Goal: Information Seeking & Learning: Learn about a topic

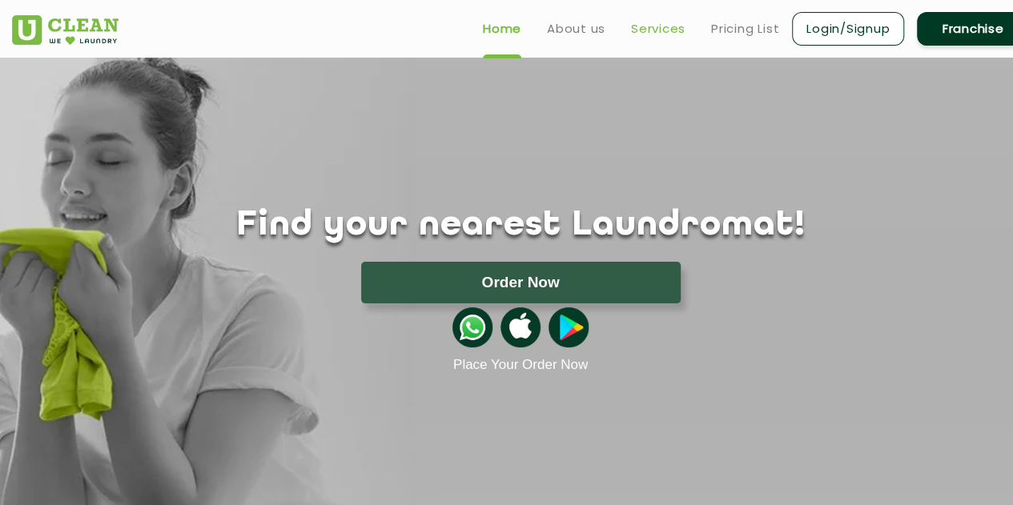
click at [656, 33] on link "Services" at bounding box center [658, 28] width 54 height 19
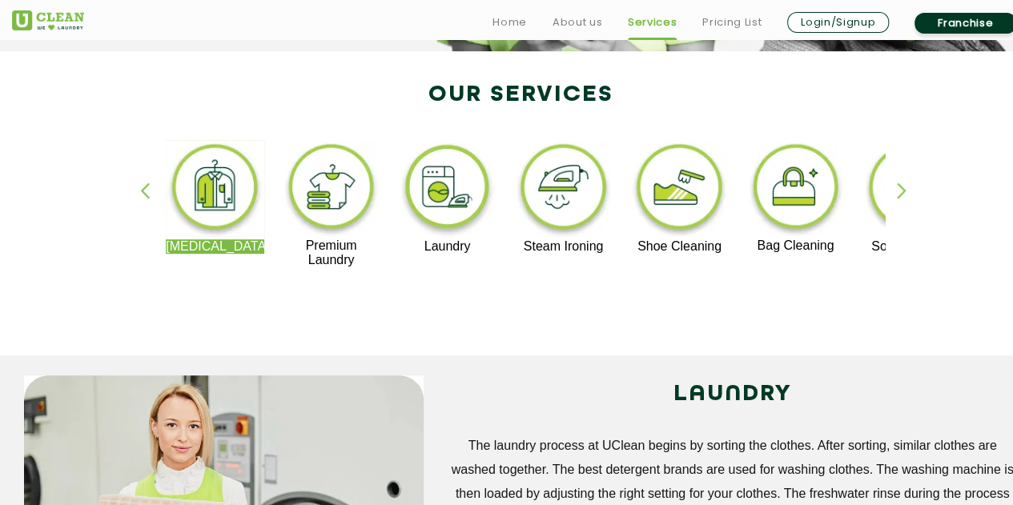
scroll to position [320, 0]
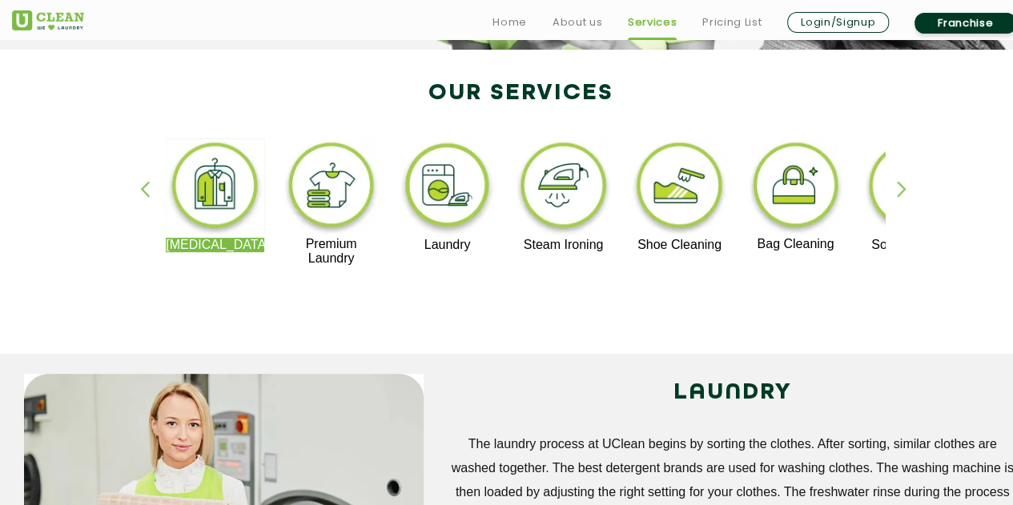
click at [898, 194] on div "button" at bounding box center [909, 203] width 24 height 44
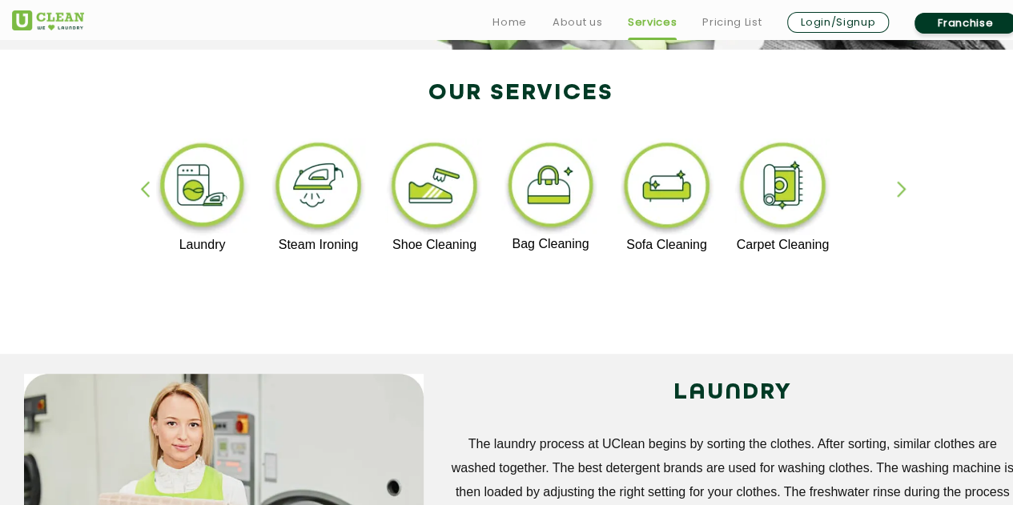
click at [903, 185] on div "button" at bounding box center [909, 203] width 24 height 44
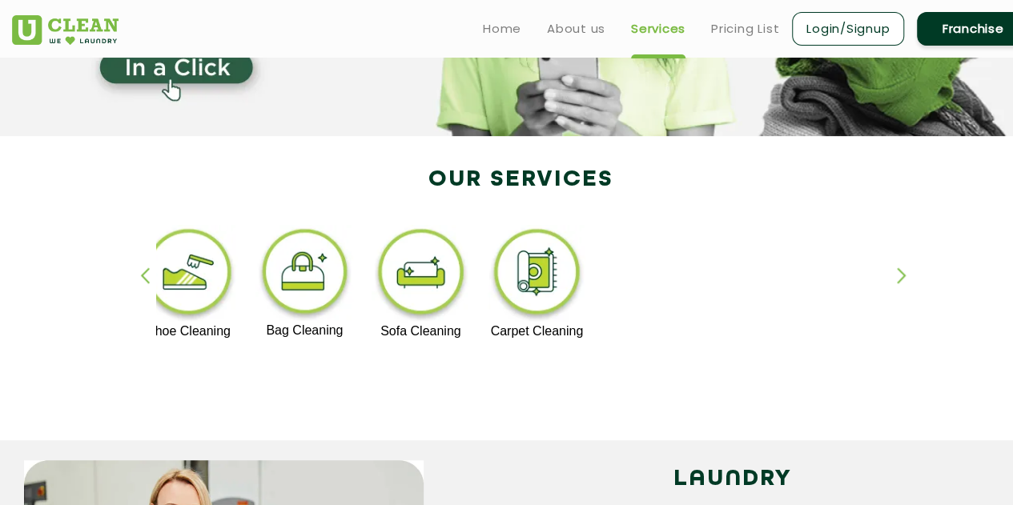
scroll to position [0, 0]
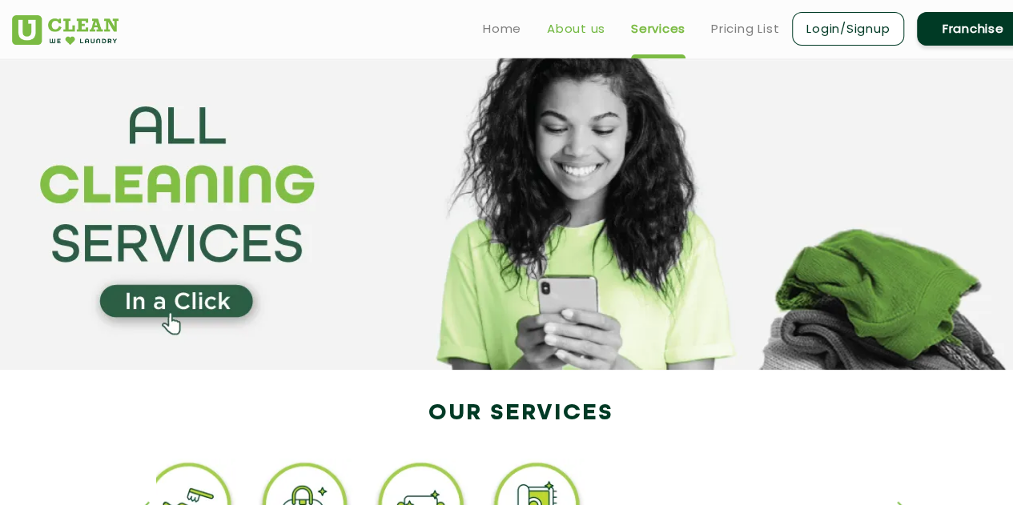
click at [565, 31] on link "About us" at bounding box center [576, 28] width 58 height 19
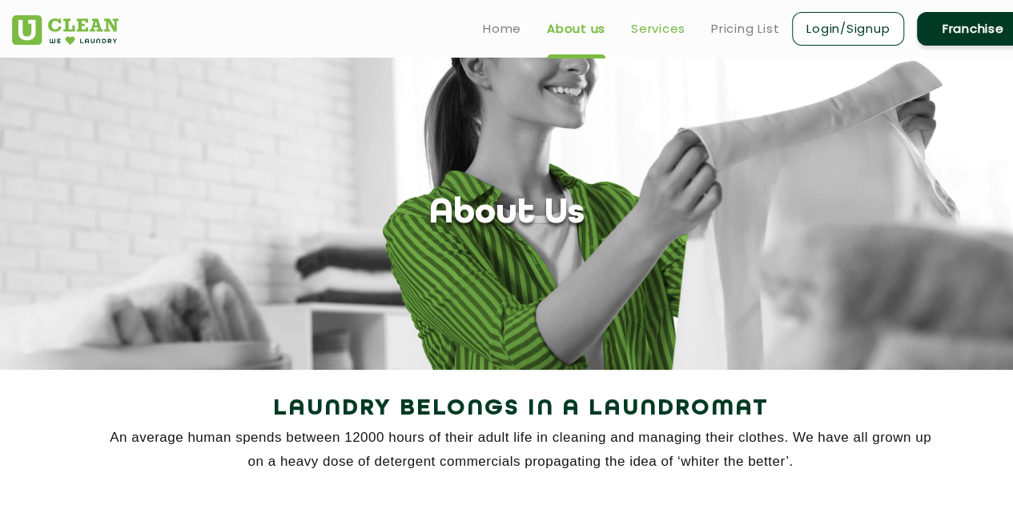
click at [653, 36] on link "Services" at bounding box center [658, 28] width 54 height 19
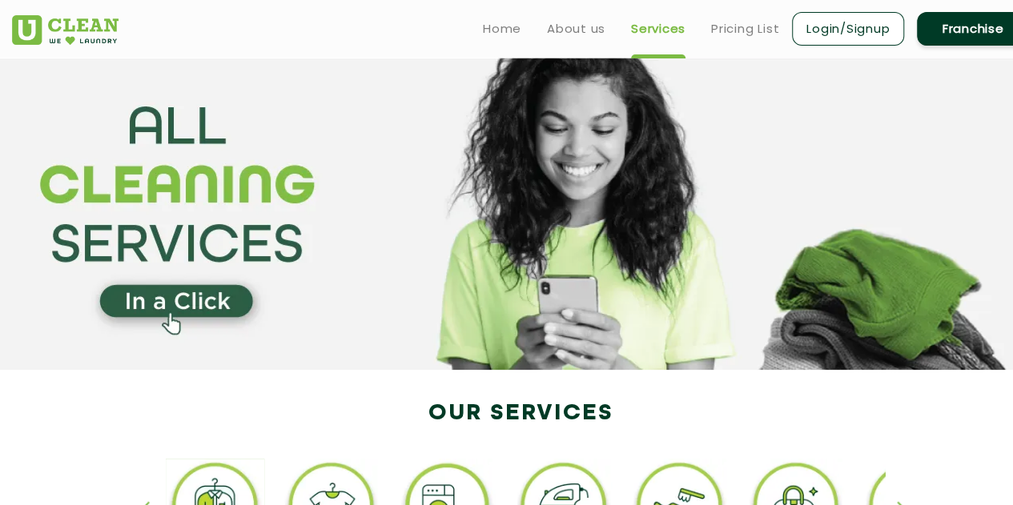
click at [951, 37] on link "Franchise" at bounding box center [973, 29] width 112 height 34
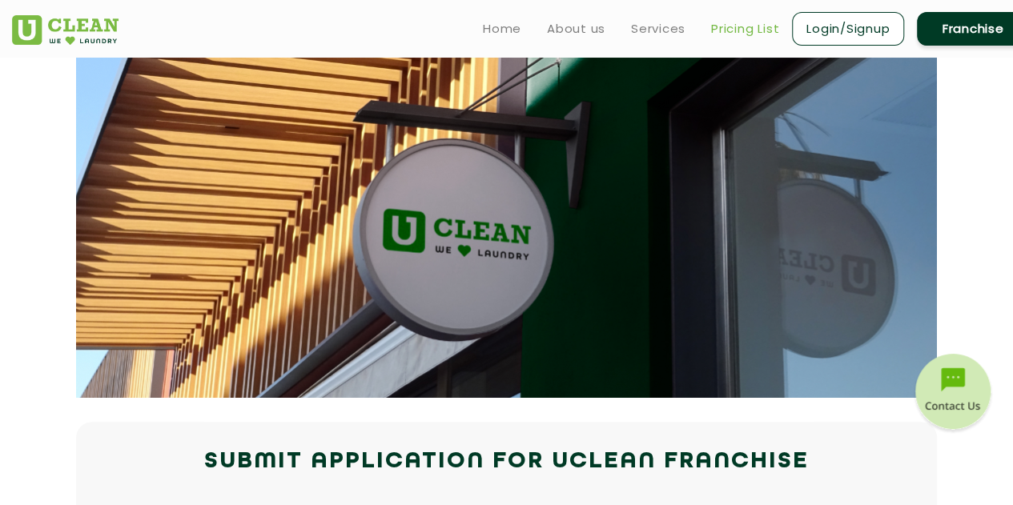
click at [734, 33] on link "Pricing List" at bounding box center [745, 28] width 68 height 19
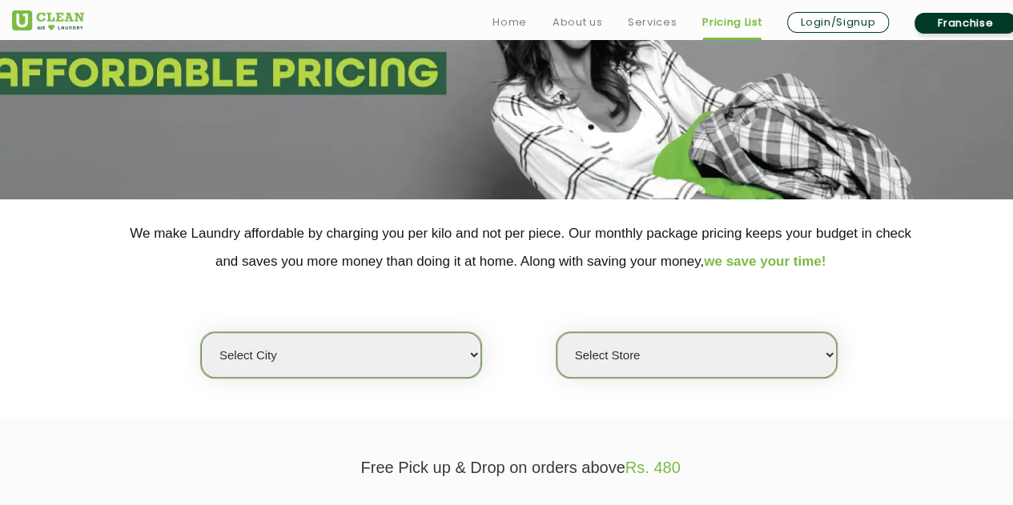
scroll to position [320, 0]
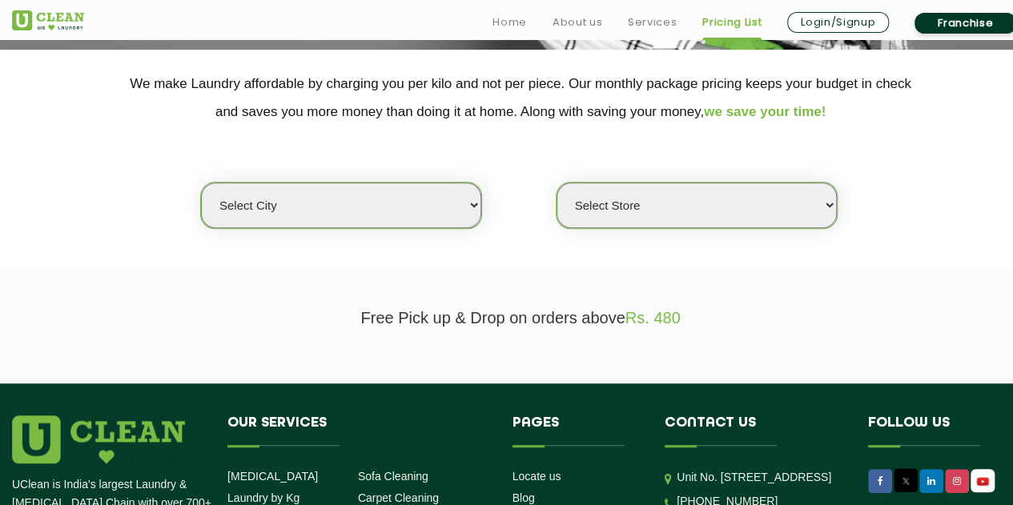
click at [318, 194] on select "Select city Aalo Agartala Agra Ahmedabad Akola Aligarh Alwar - UClean Select Am…" at bounding box center [341, 206] width 280 height 46
select select "42"
click at [201, 183] on select "Select city Aalo Agartala Agra Ahmedabad Akola Aligarh Alwar - UClean Select Am…" at bounding box center [341, 206] width 280 height 46
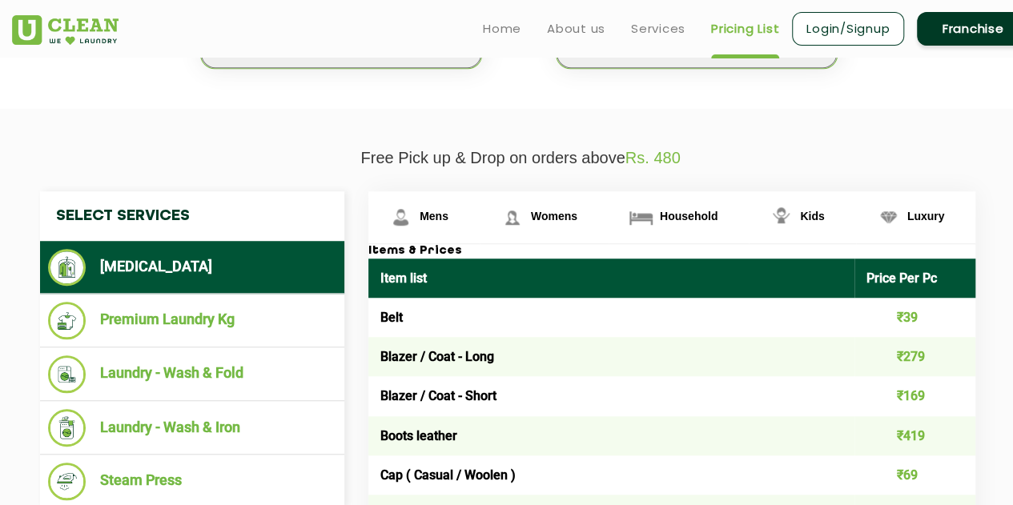
scroll to position [400, 0]
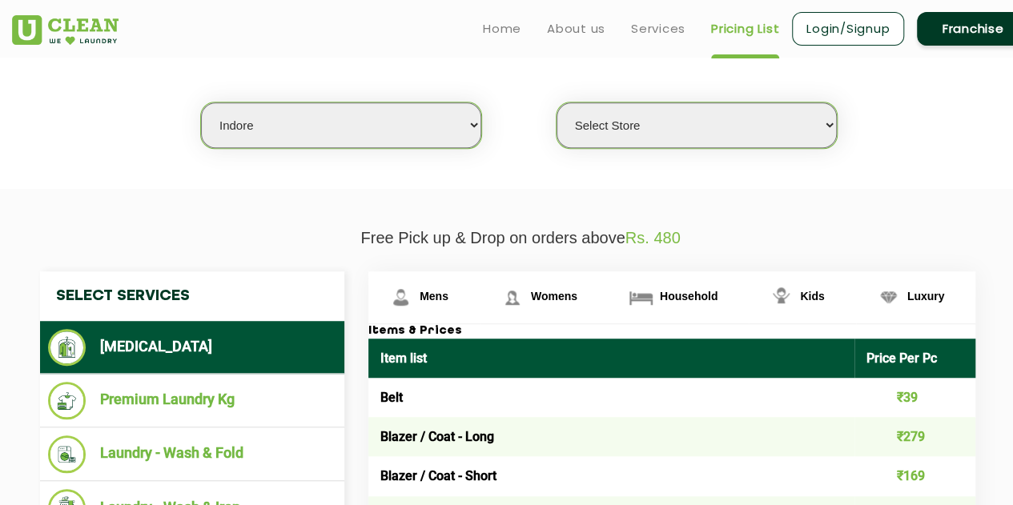
click at [700, 127] on select "Select Store" at bounding box center [697, 126] width 280 height 46
click at [557, 103] on select "Select Store" at bounding box center [697, 126] width 280 height 46
click at [675, 127] on select "Select Store" at bounding box center [697, 126] width 280 height 46
click at [697, 182] on section "We make Laundry affordable by charging you per kilo and not per piece. Our mont…" at bounding box center [506, 79] width 1013 height 219
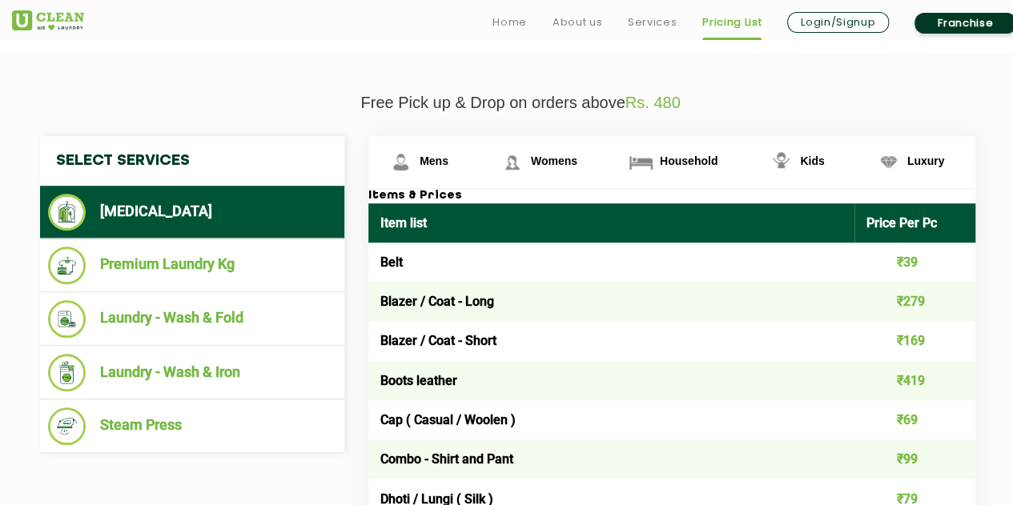
scroll to position [561, 0]
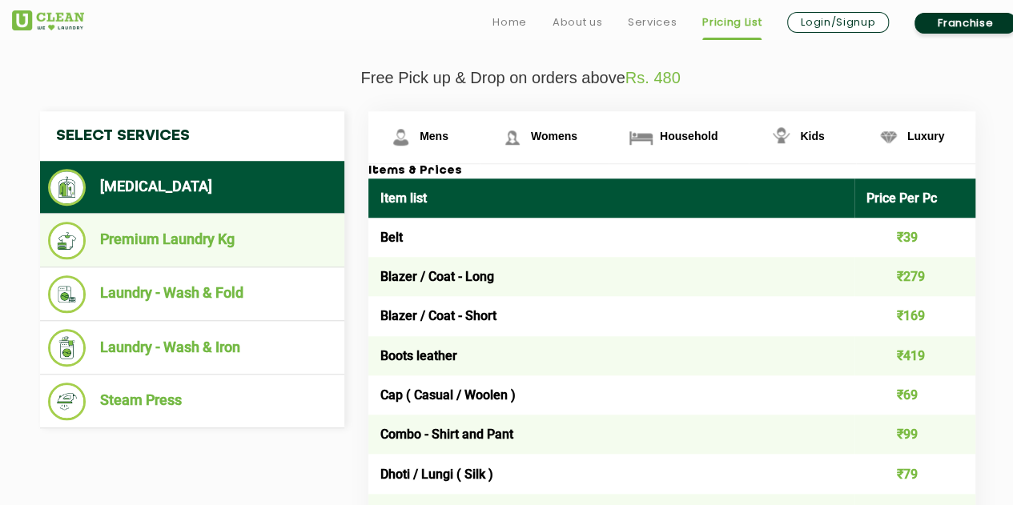
click at [208, 233] on li "Premium Laundry Kg" at bounding box center [192, 241] width 288 height 38
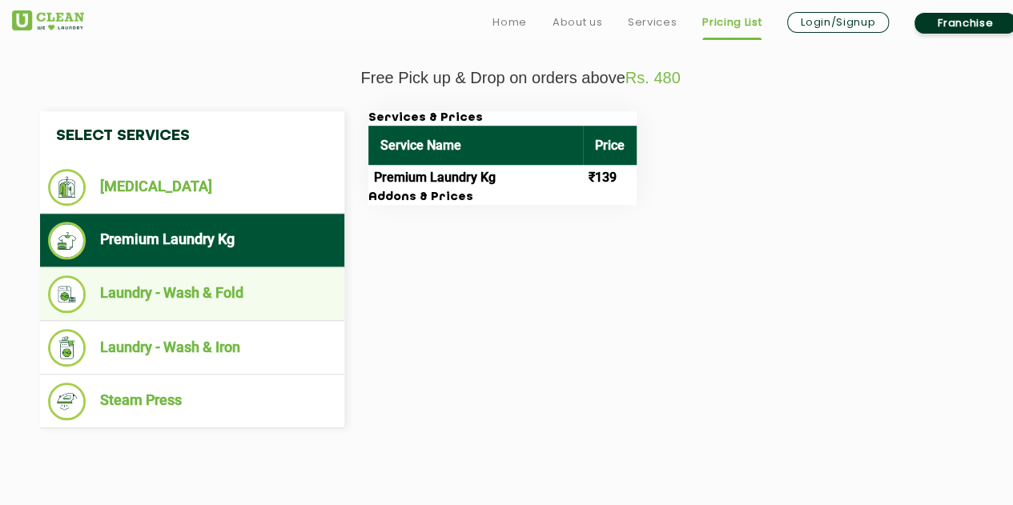
click at [186, 284] on li "Laundry - Wash & Fold" at bounding box center [192, 294] width 288 height 38
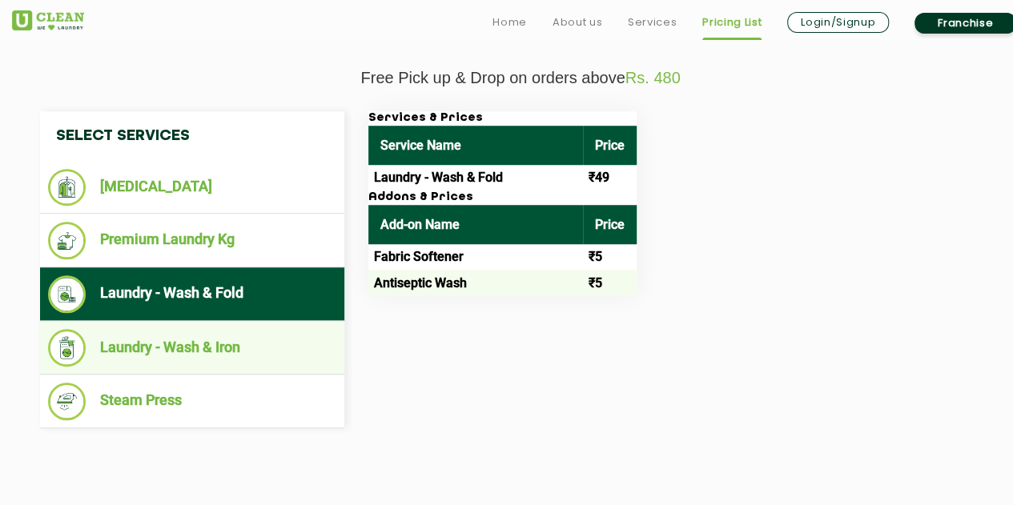
click at [159, 337] on li "Laundry - Wash & Iron" at bounding box center [192, 348] width 288 height 38
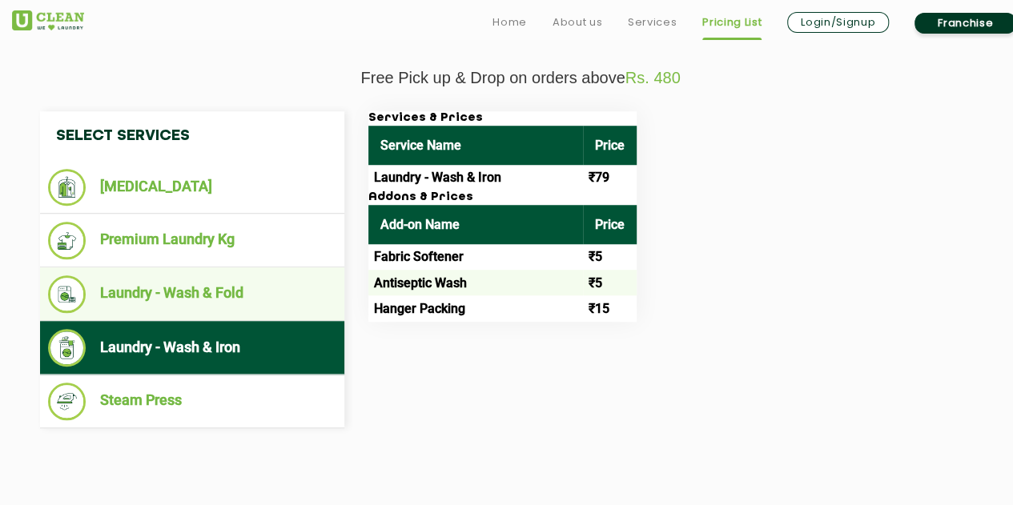
click at [157, 291] on li "Laundry - Wash & Fold" at bounding box center [192, 294] width 288 height 38
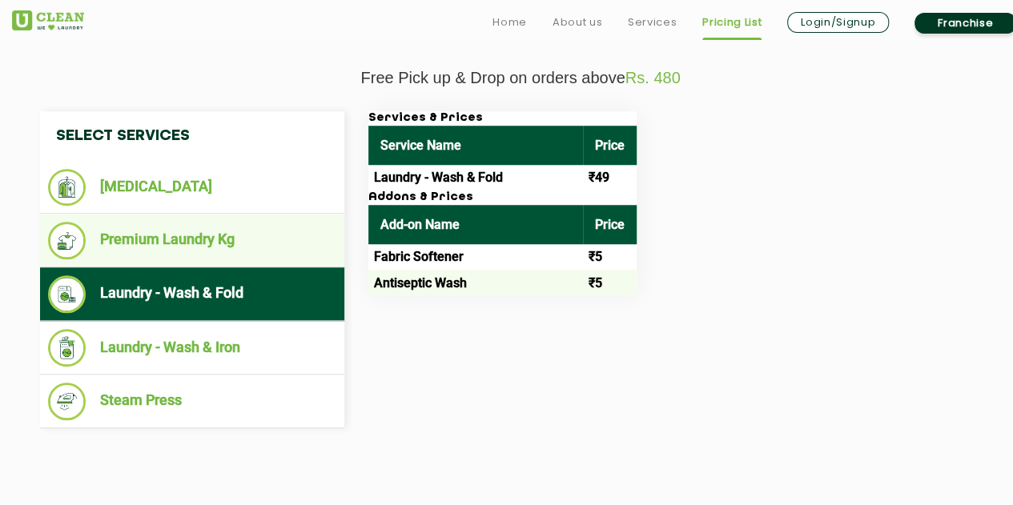
click at [159, 249] on li "Premium Laundry Kg" at bounding box center [192, 241] width 288 height 38
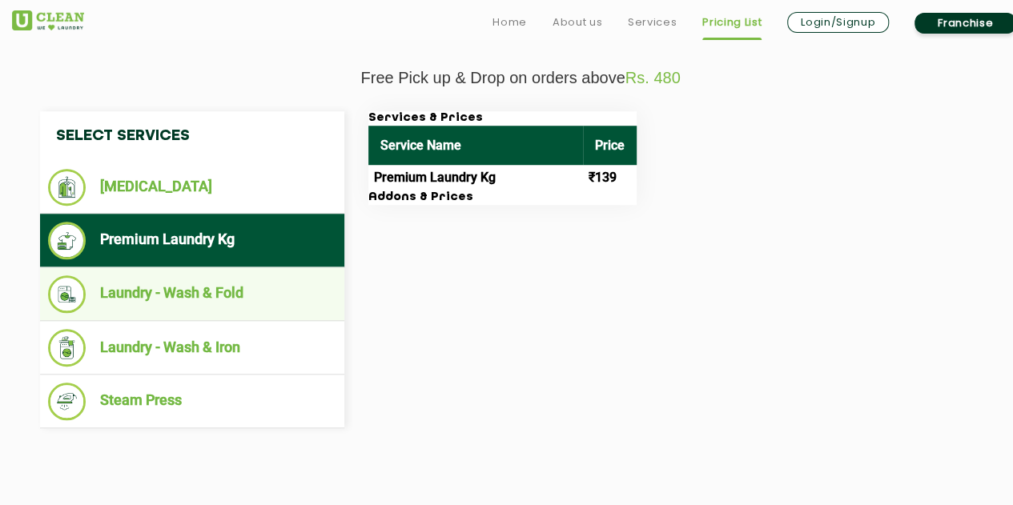
click at [152, 289] on li "Laundry - Wash & Fold" at bounding box center [192, 294] width 288 height 38
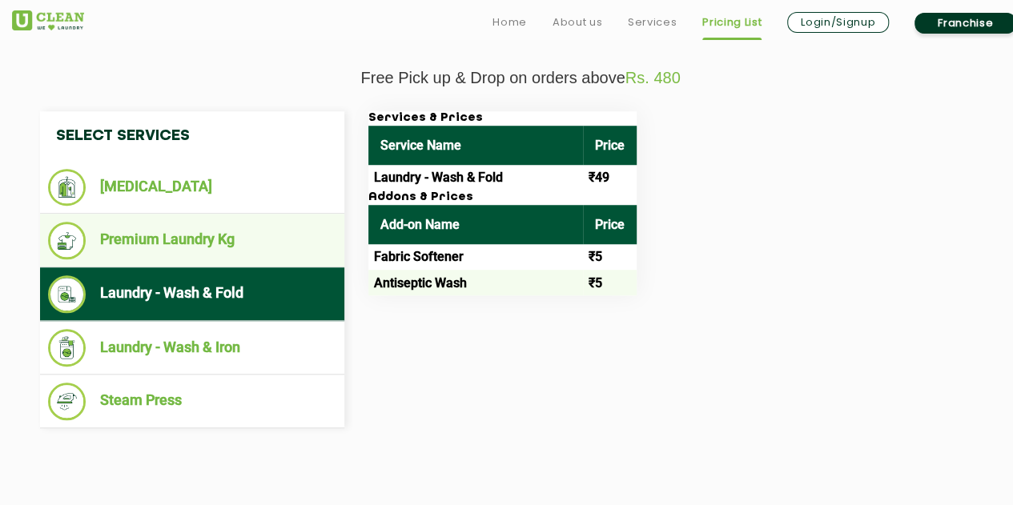
click at [166, 245] on li "Premium Laundry Kg" at bounding box center [192, 241] width 288 height 38
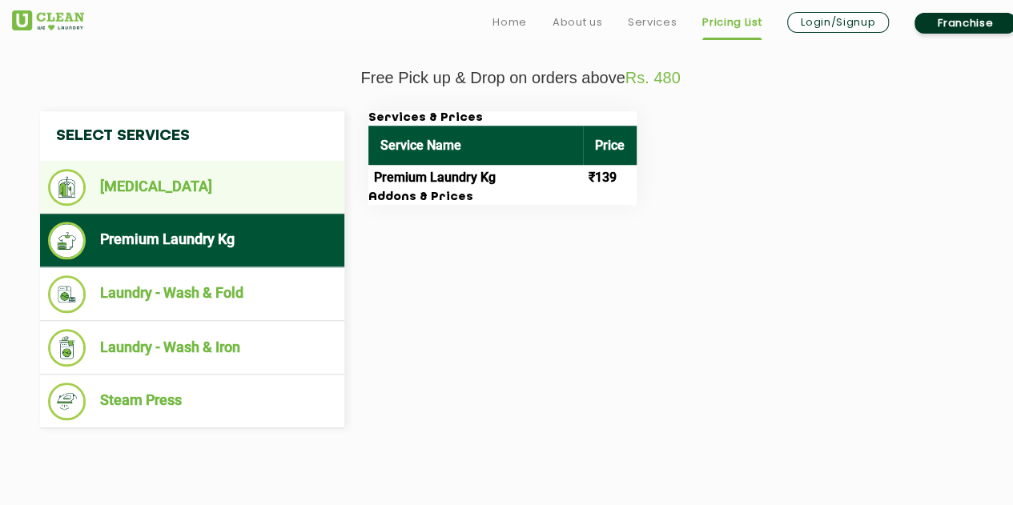
click at [159, 201] on li "[MEDICAL_DATA]" at bounding box center [192, 187] width 288 height 37
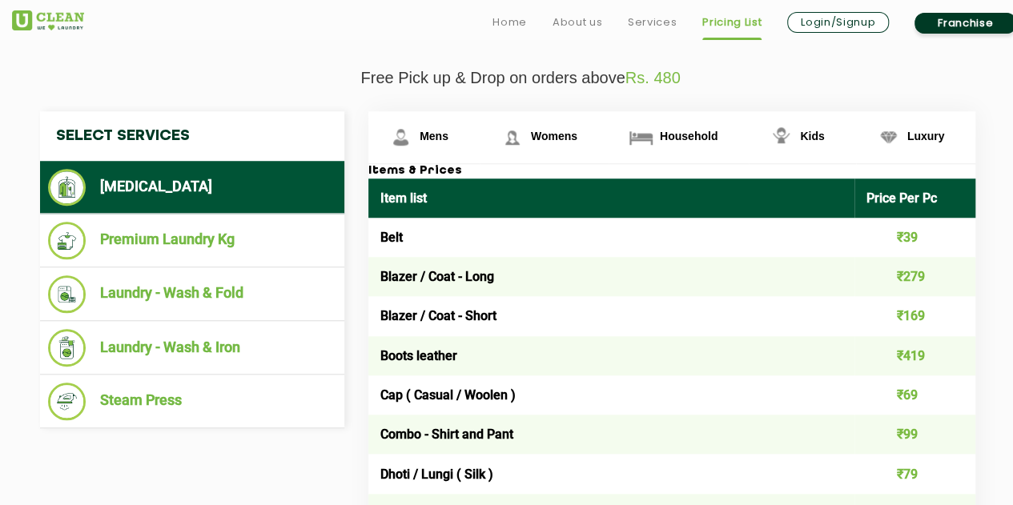
scroll to position [641, 0]
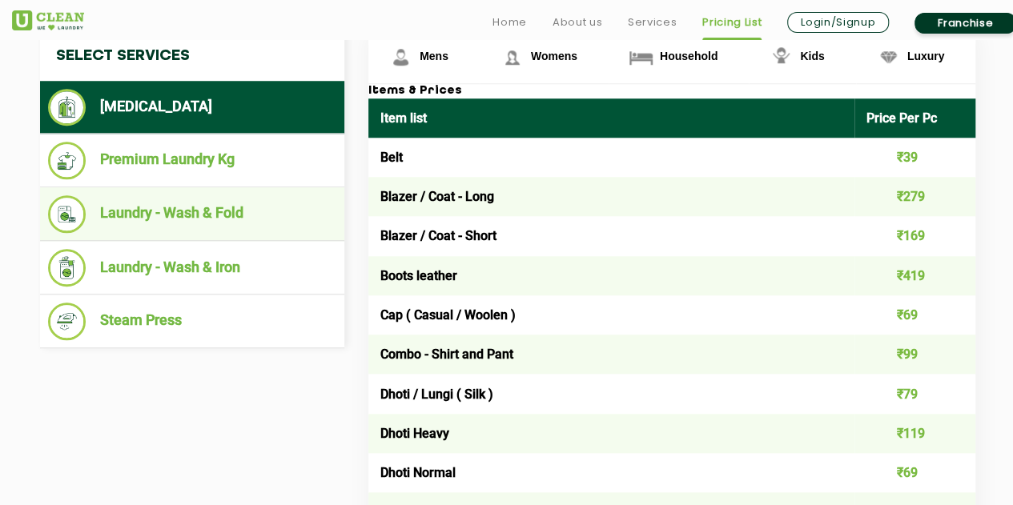
click at [126, 209] on li "Laundry - Wash & Fold" at bounding box center [192, 214] width 288 height 38
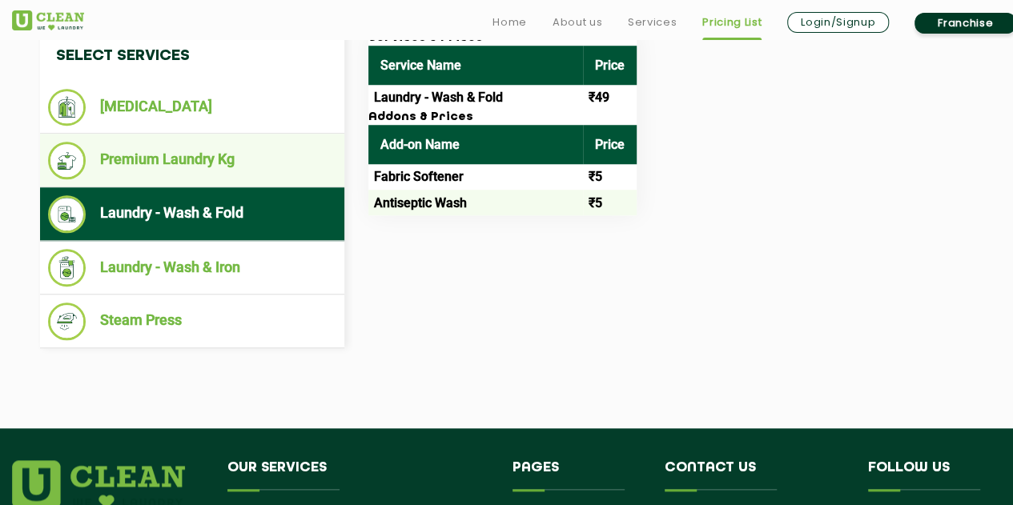
click at [128, 162] on li "Premium Laundry Kg" at bounding box center [192, 161] width 288 height 38
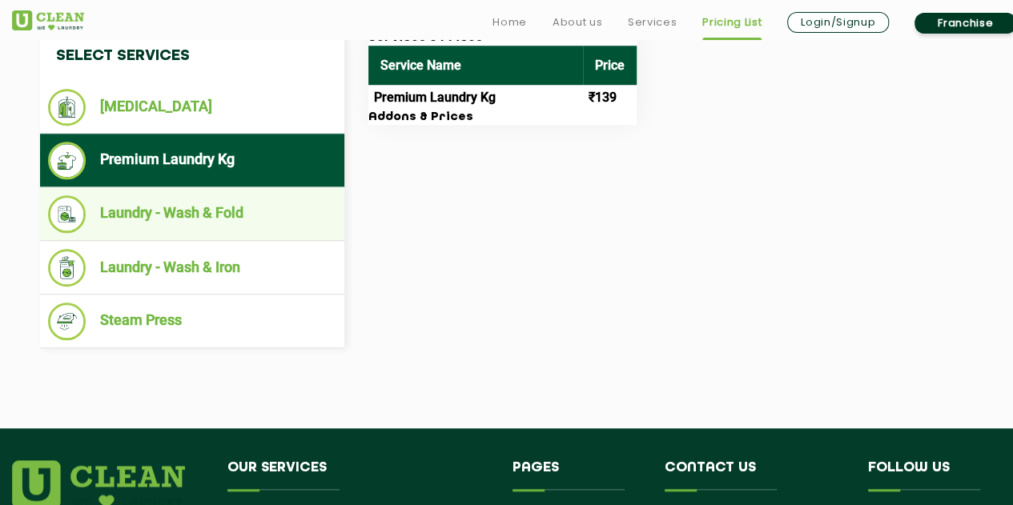
click at [181, 223] on li "Laundry - Wash & Fold" at bounding box center [192, 214] width 288 height 38
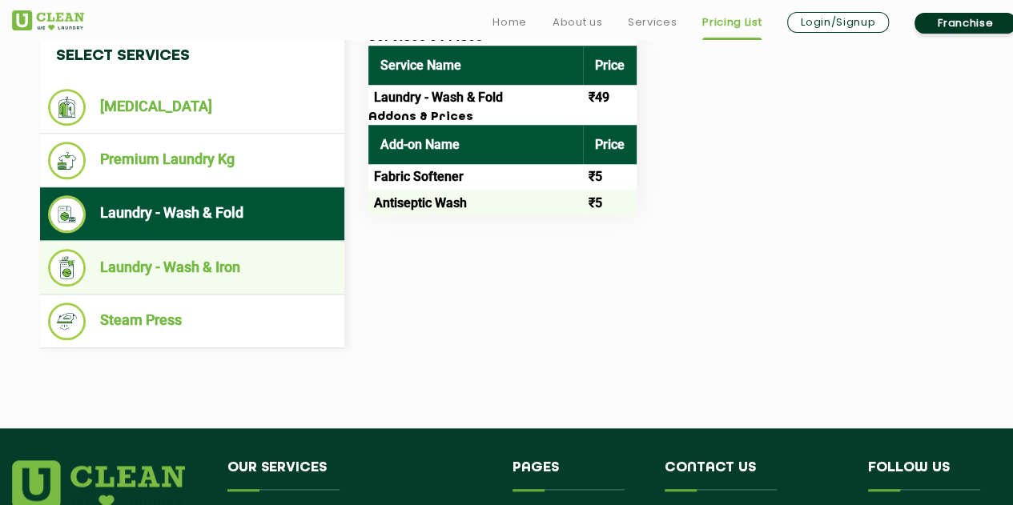
click at [166, 271] on li "Laundry - Wash & Iron" at bounding box center [192, 268] width 288 height 38
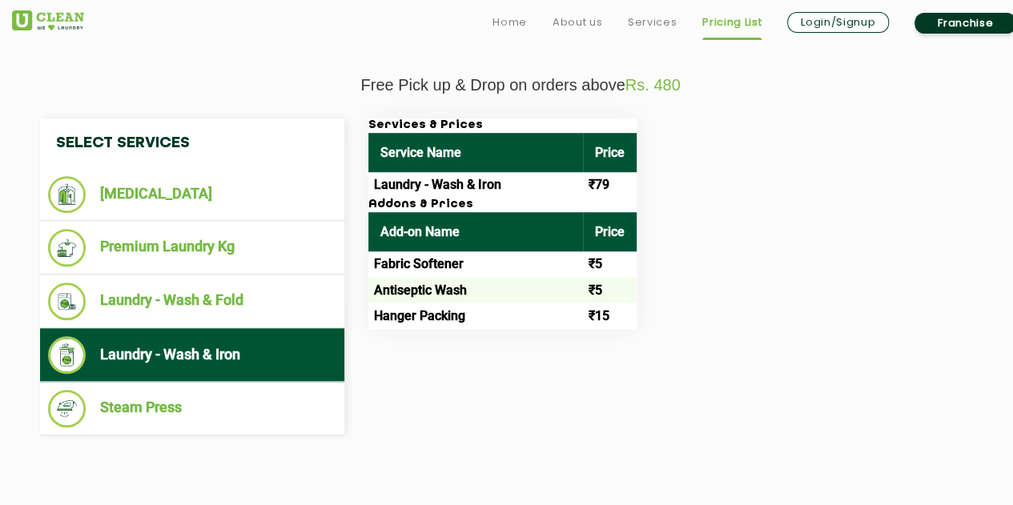
scroll to position [561, 0]
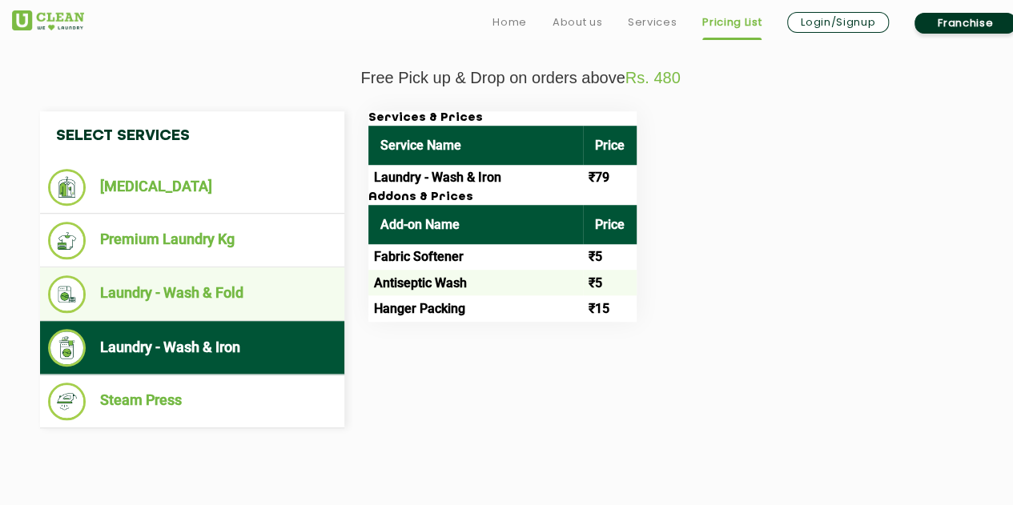
click at [235, 299] on li "Laundry - Wash & Fold" at bounding box center [192, 294] width 288 height 38
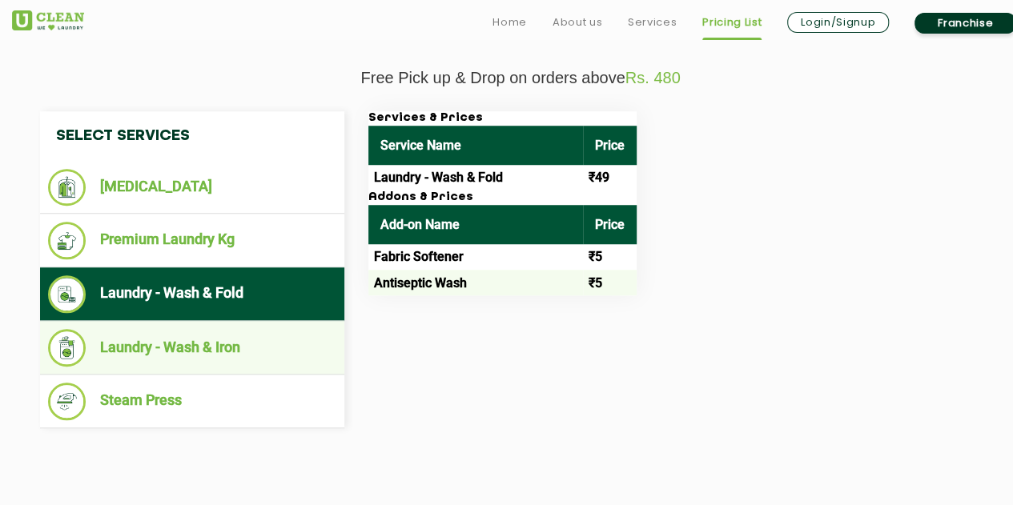
click at [214, 344] on li "Laundry - Wash & Iron" at bounding box center [192, 348] width 288 height 38
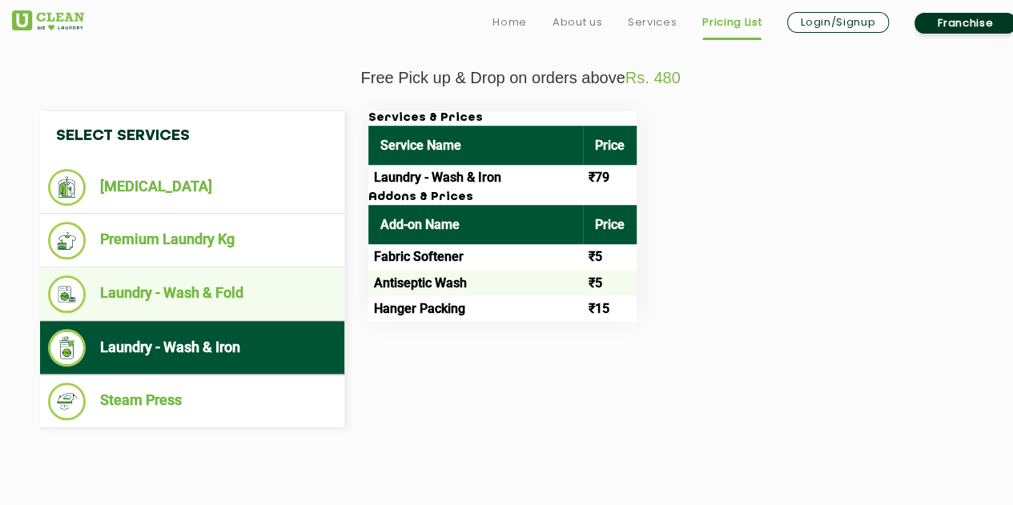
click at [187, 288] on li "Laundry - Wash & Fold" at bounding box center [192, 294] width 288 height 38
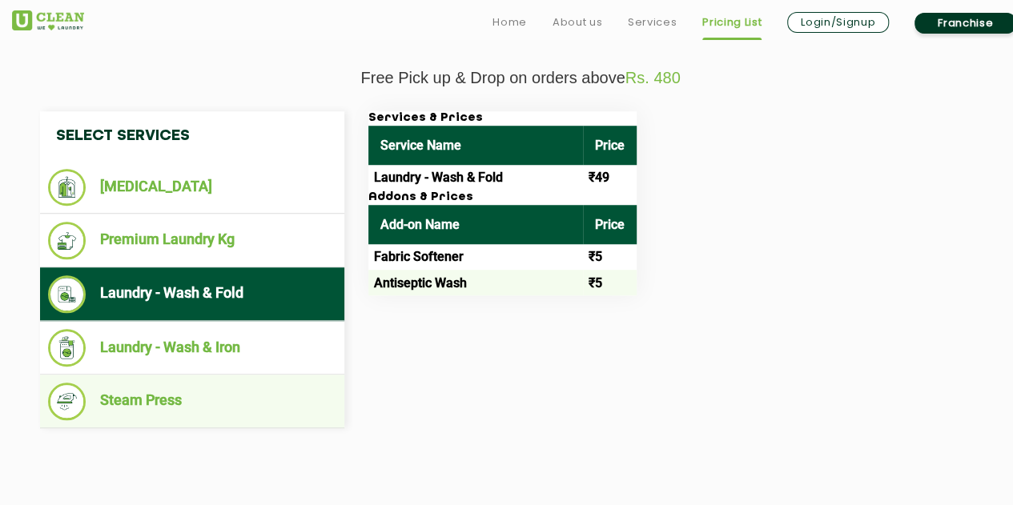
click at [163, 400] on li "Steam Press" at bounding box center [192, 402] width 288 height 38
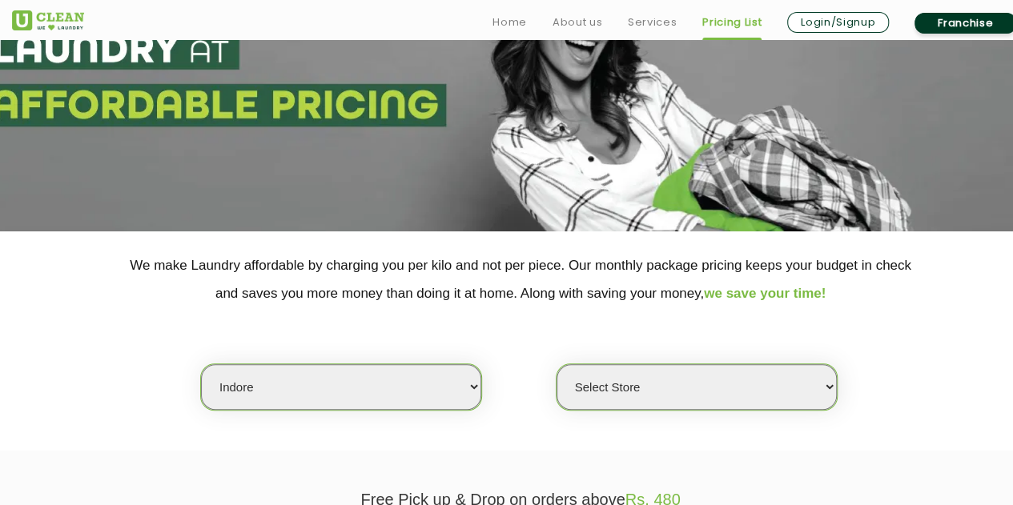
scroll to position [240, 0]
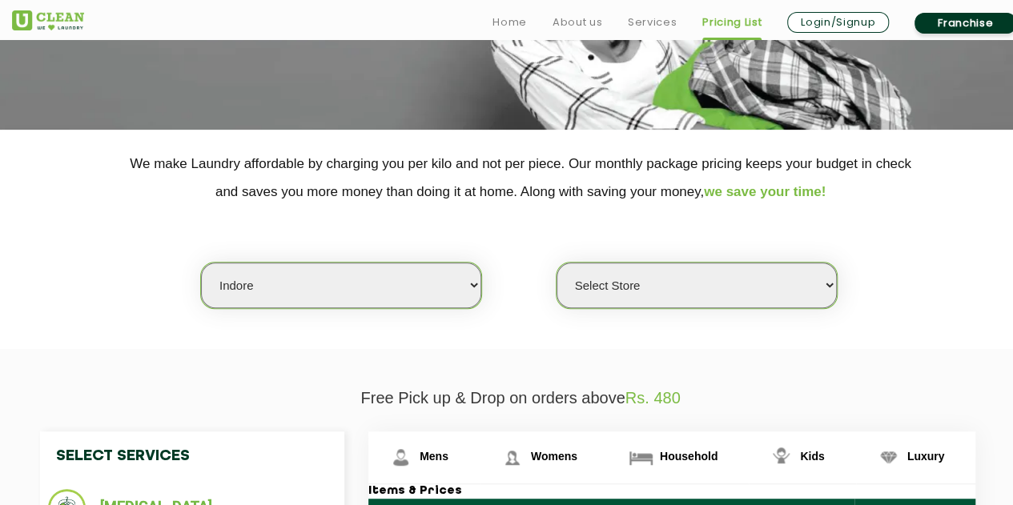
click at [388, 276] on select "Select city Aalo Agartala Agra Ahmedabad Akola Aligarh Alwar - UClean Select Am…" at bounding box center [341, 286] width 280 height 46
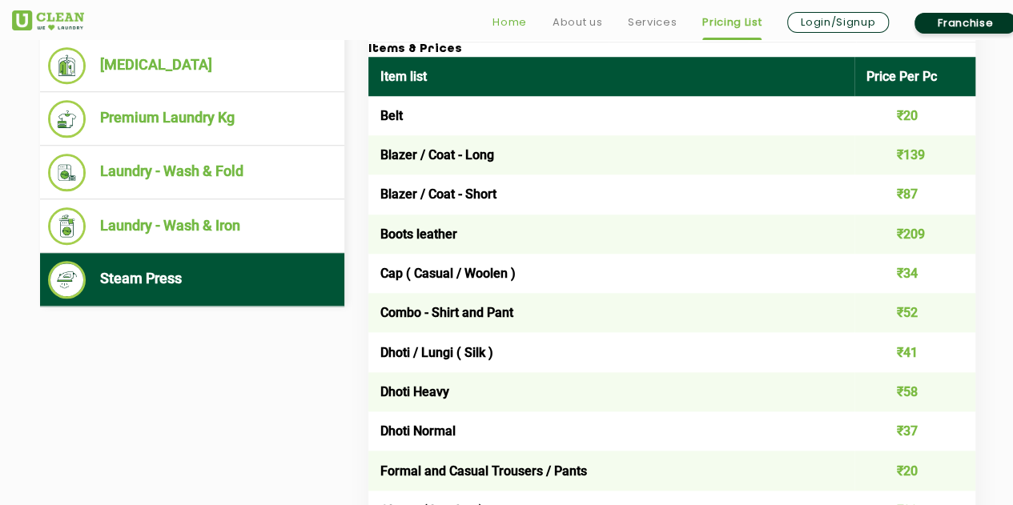
click at [513, 17] on link "Home" at bounding box center [509, 22] width 34 height 19
